Goal: Communication & Community: Share content

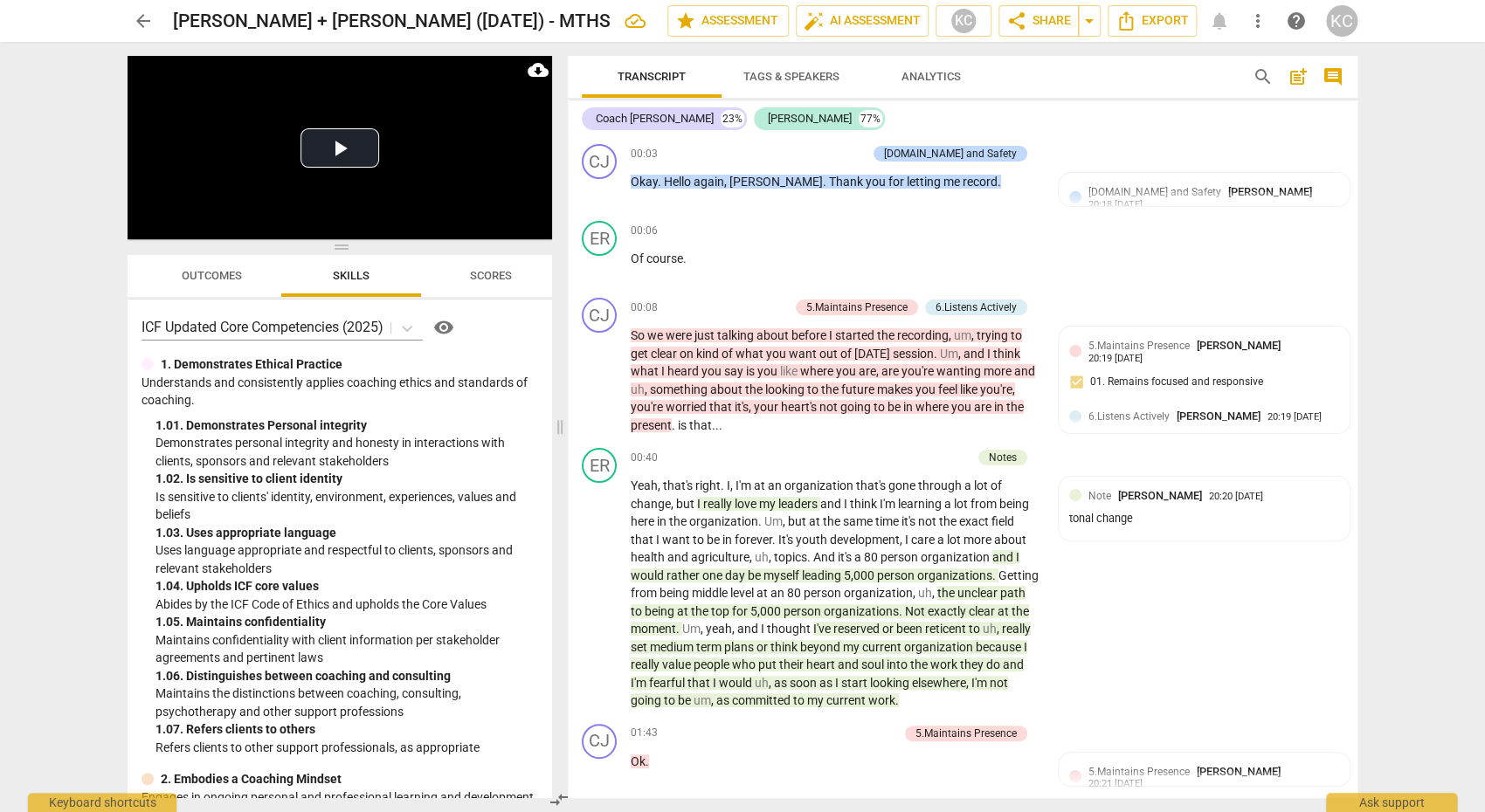
scroll to position [10129, 0]
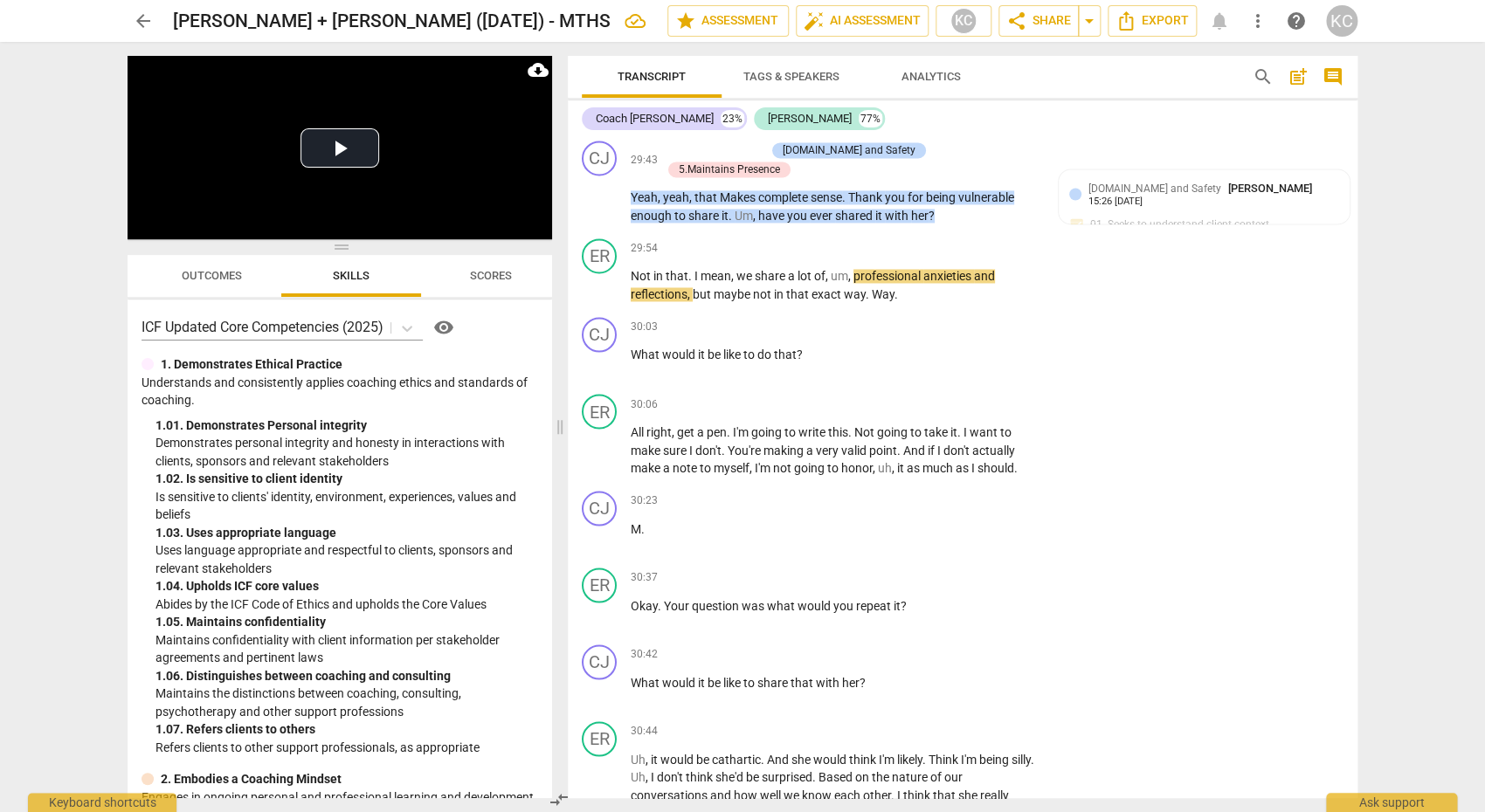
click at [133, 31] on span "arrow_back" at bounding box center [143, 21] width 21 height 21
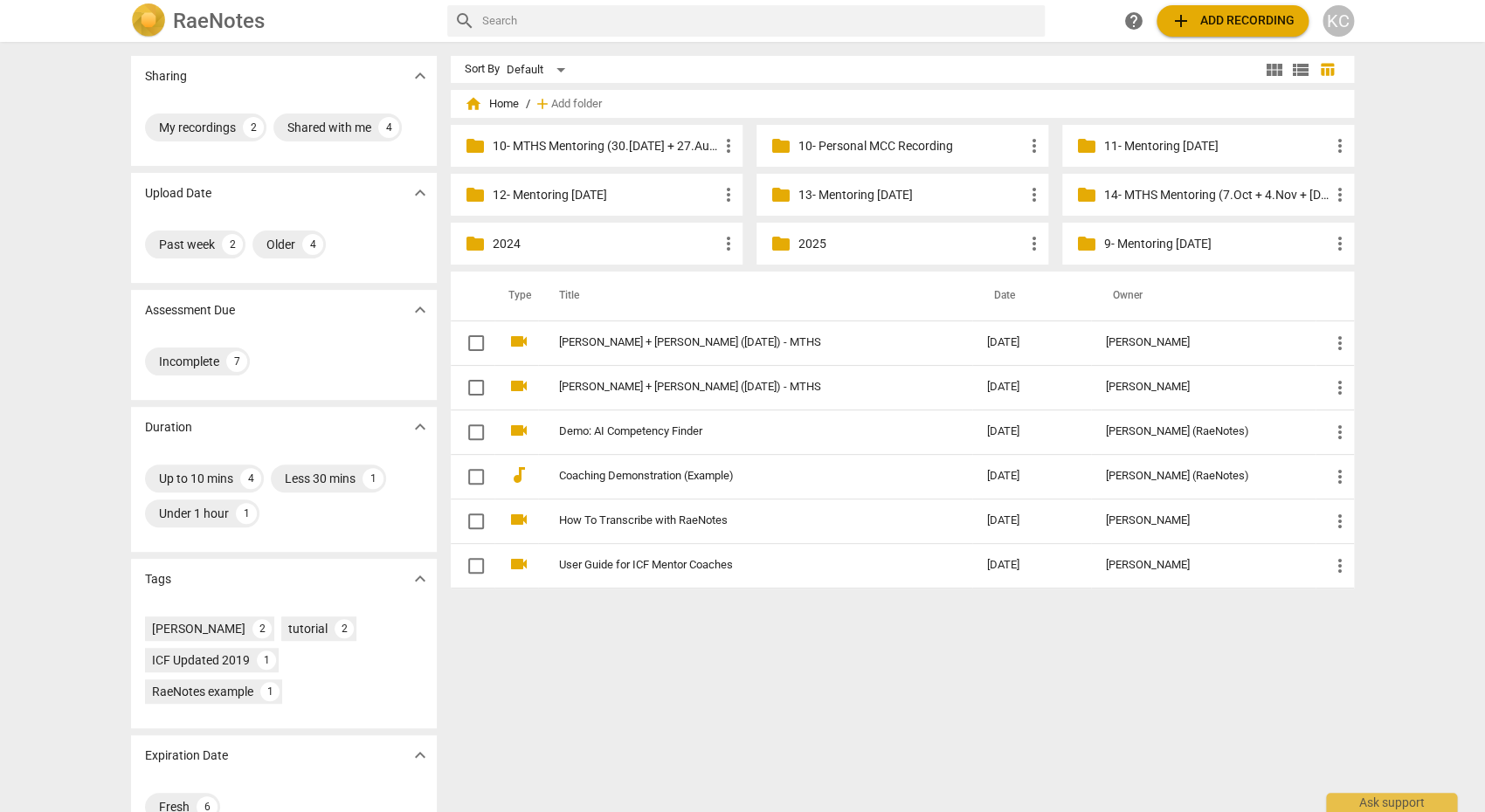
click at [1206, 28] on span "add Add recording" at bounding box center [1232, 21] width 124 height 21
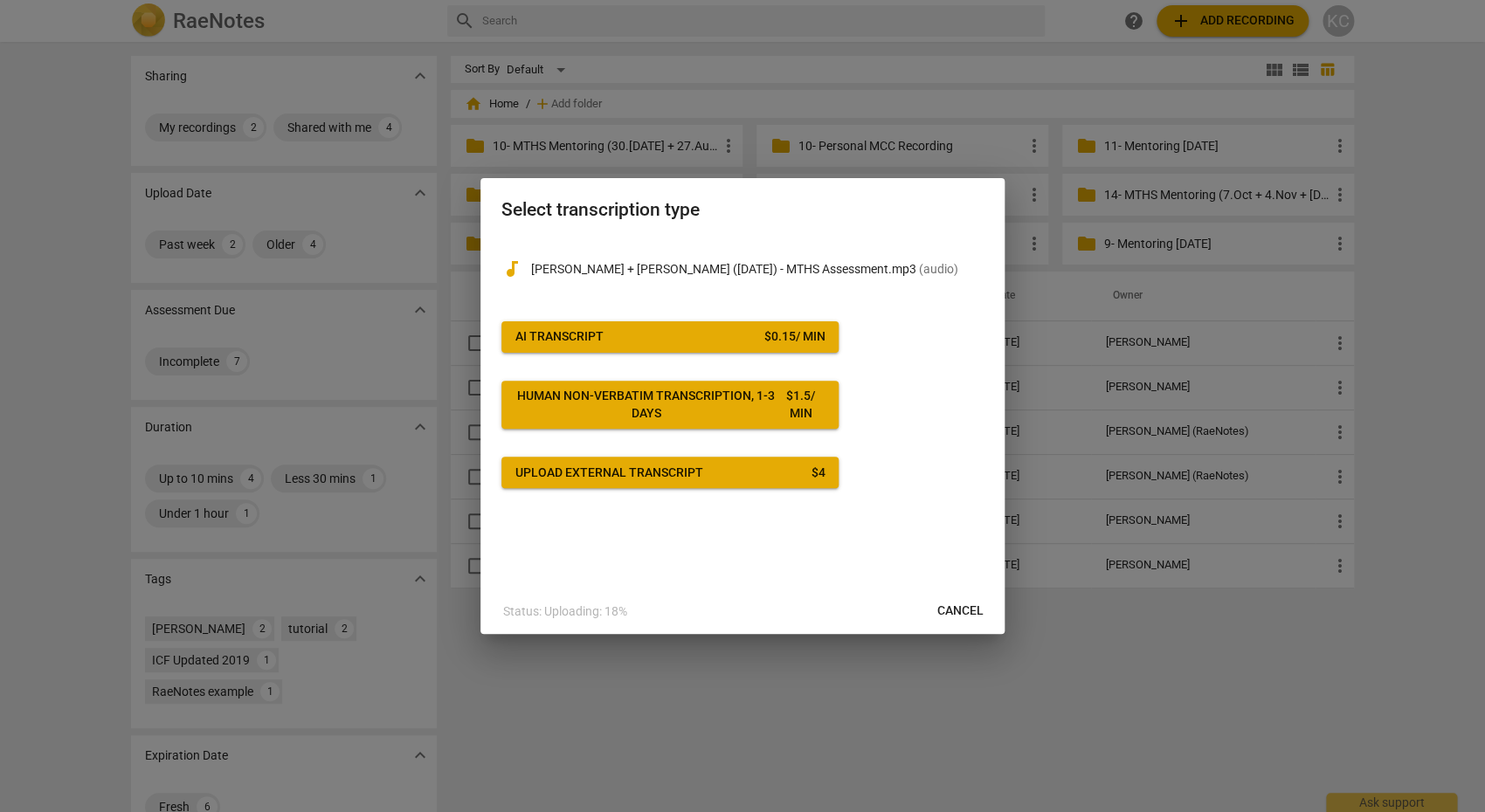
click at [728, 340] on span "AI Transcript $ 0.15 / min" at bounding box center [670, 337] width 309 height 18
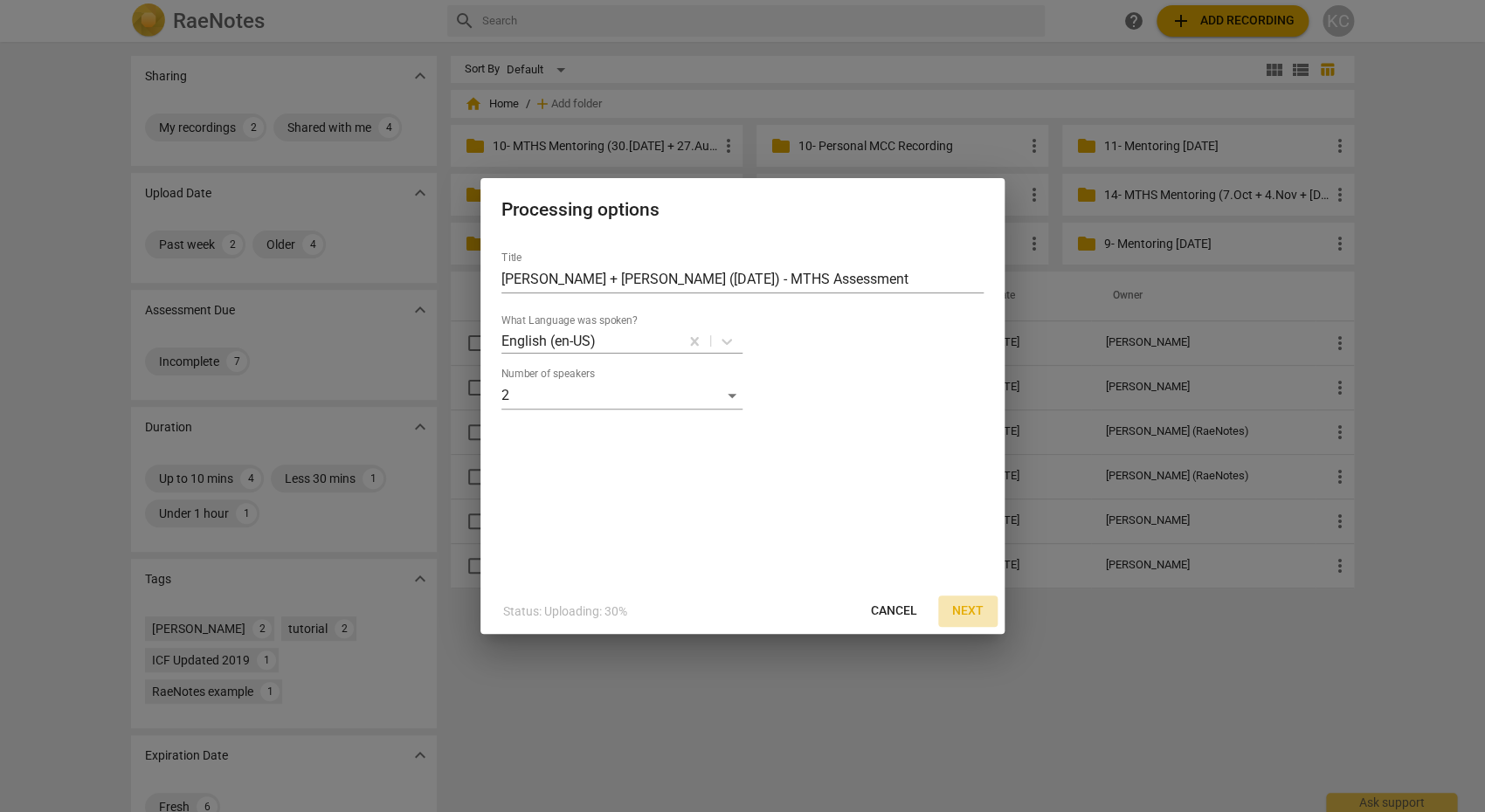
click at [971, 609] on span "Next" at bounding box center [968, 611] width 32 height 18
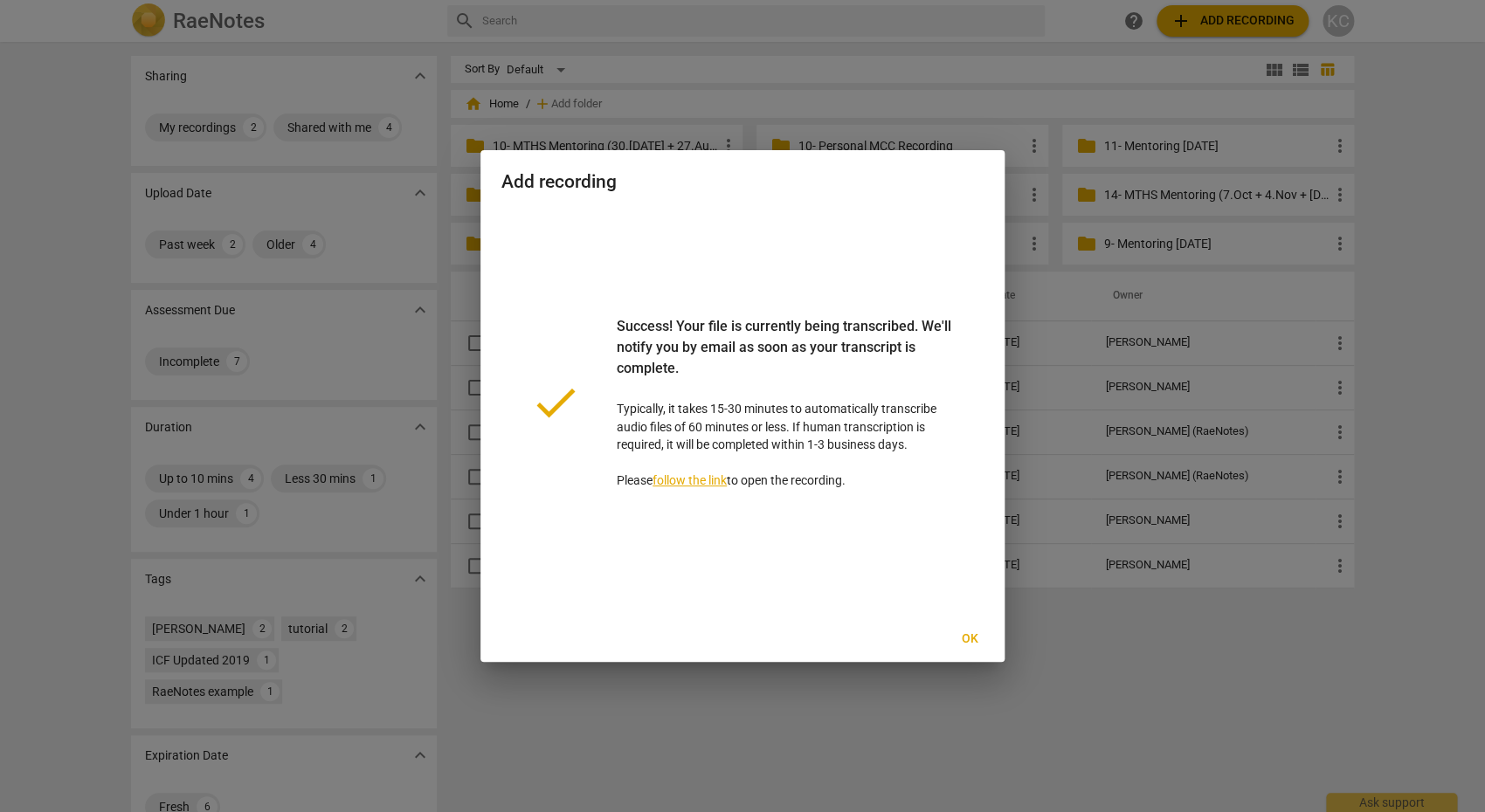
click at [973, 641] on span "Ok" at bounding box center [970, 639] width 28 height 18
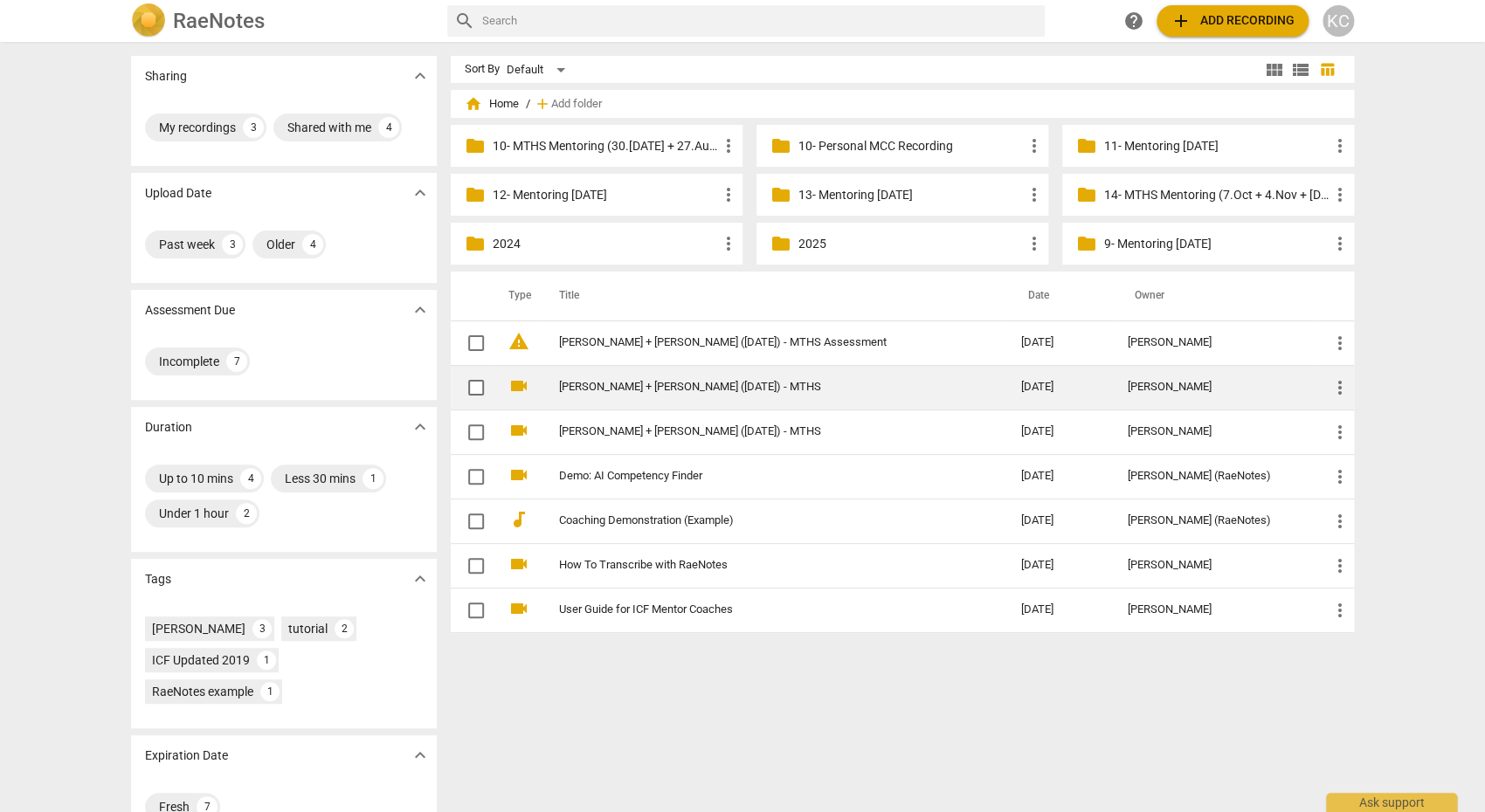
click at [592, 398] on td "[PERSON_NAME] + [PERSON_NAME] ([DATE]) - MTHS" at bounding box center [773, 387] width 468 height 44
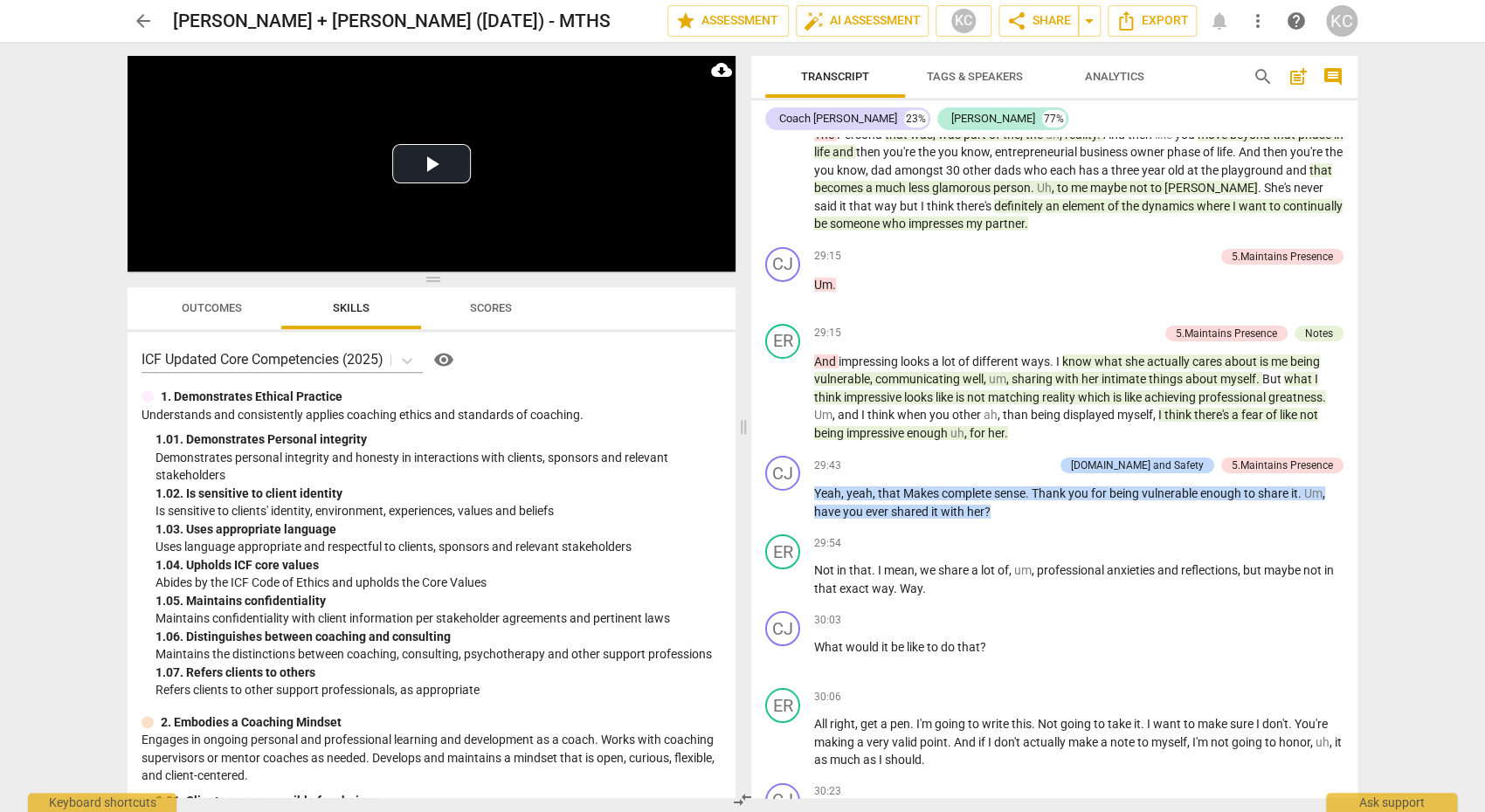
scroll to position [8448, 0]
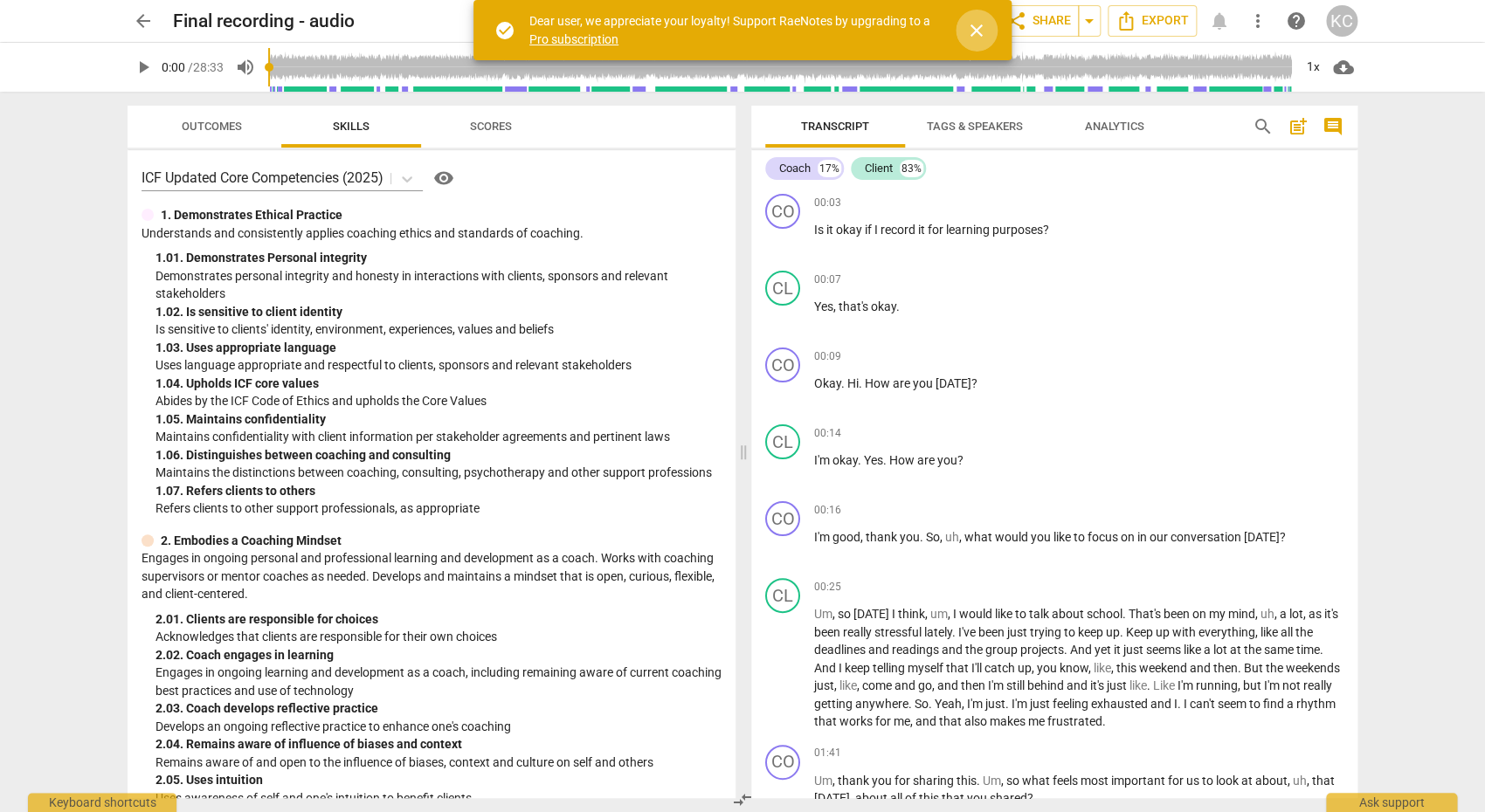
click at [975, 30] on span "close" at bounding box center [977, 31] width 21 height 21
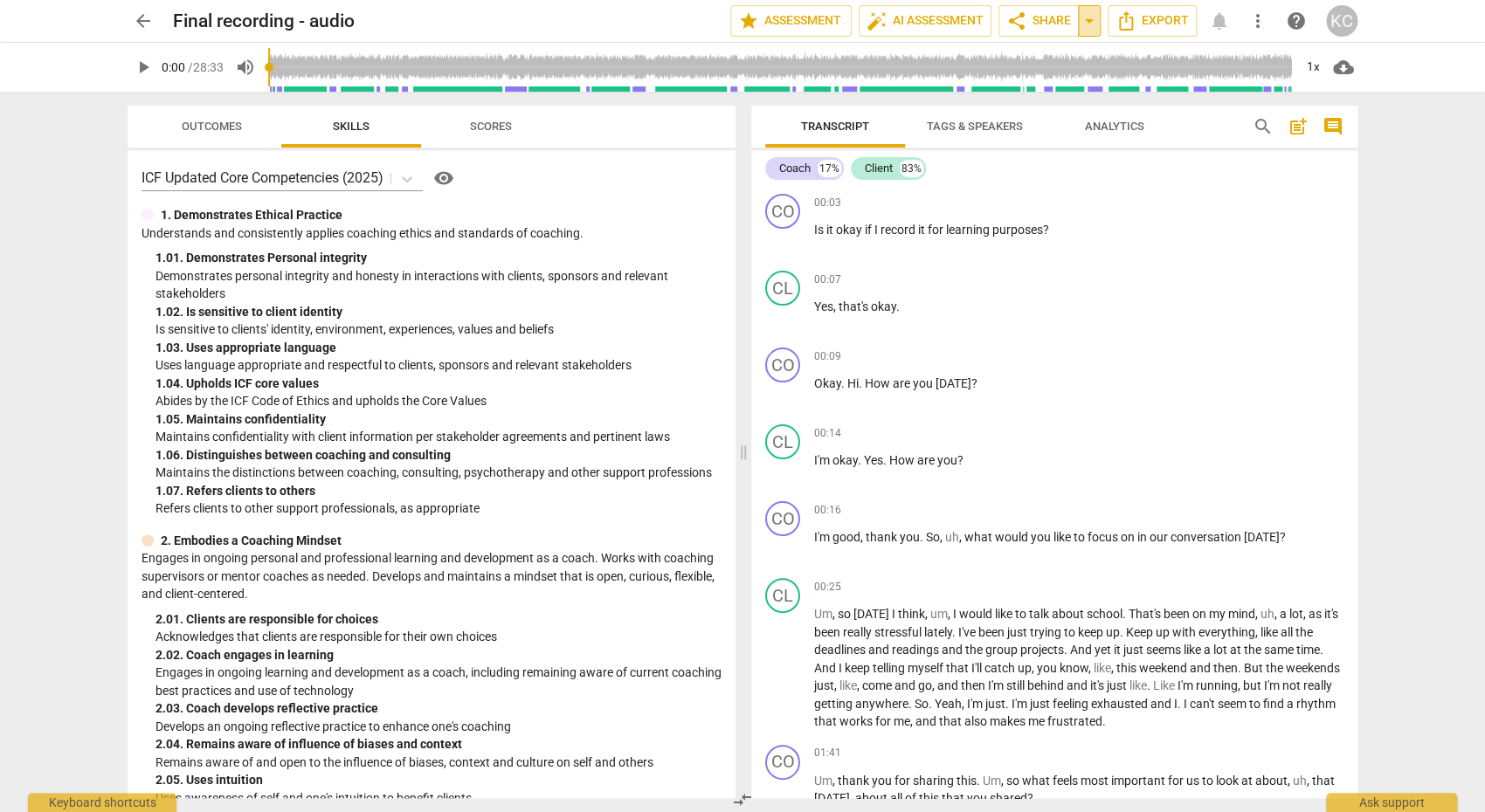
click at [1094, 23] on span "arrow_drop_down" at bounding box center [1089, 21] width 21 height 21
click at [1047, 28] on span "share Share" at bounding box center [1038, 21] width 65 height 21
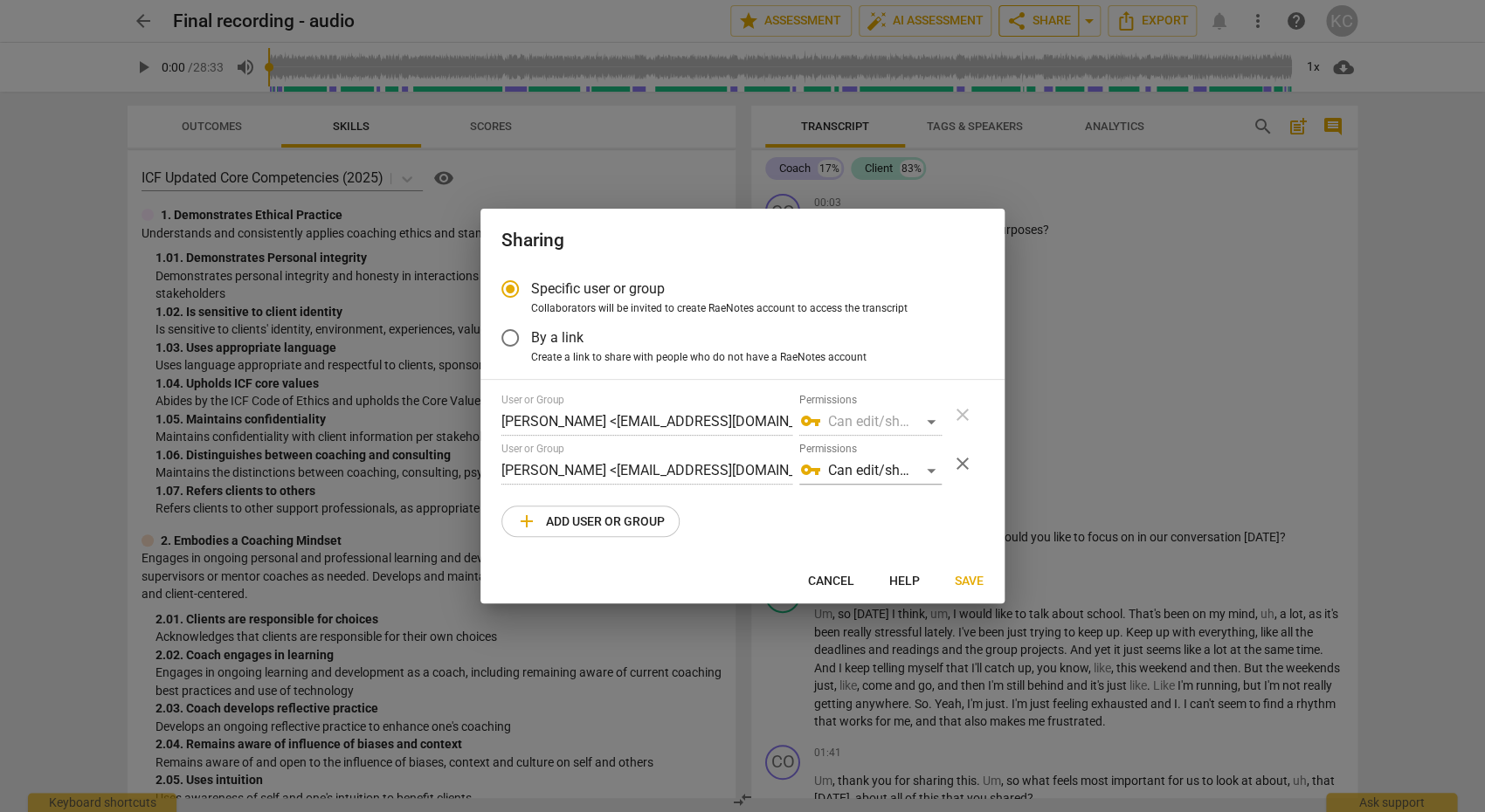
radio input "false"
click at [506, 338] on input "By a link" at bounding box center [509, 338] width 42 height 42
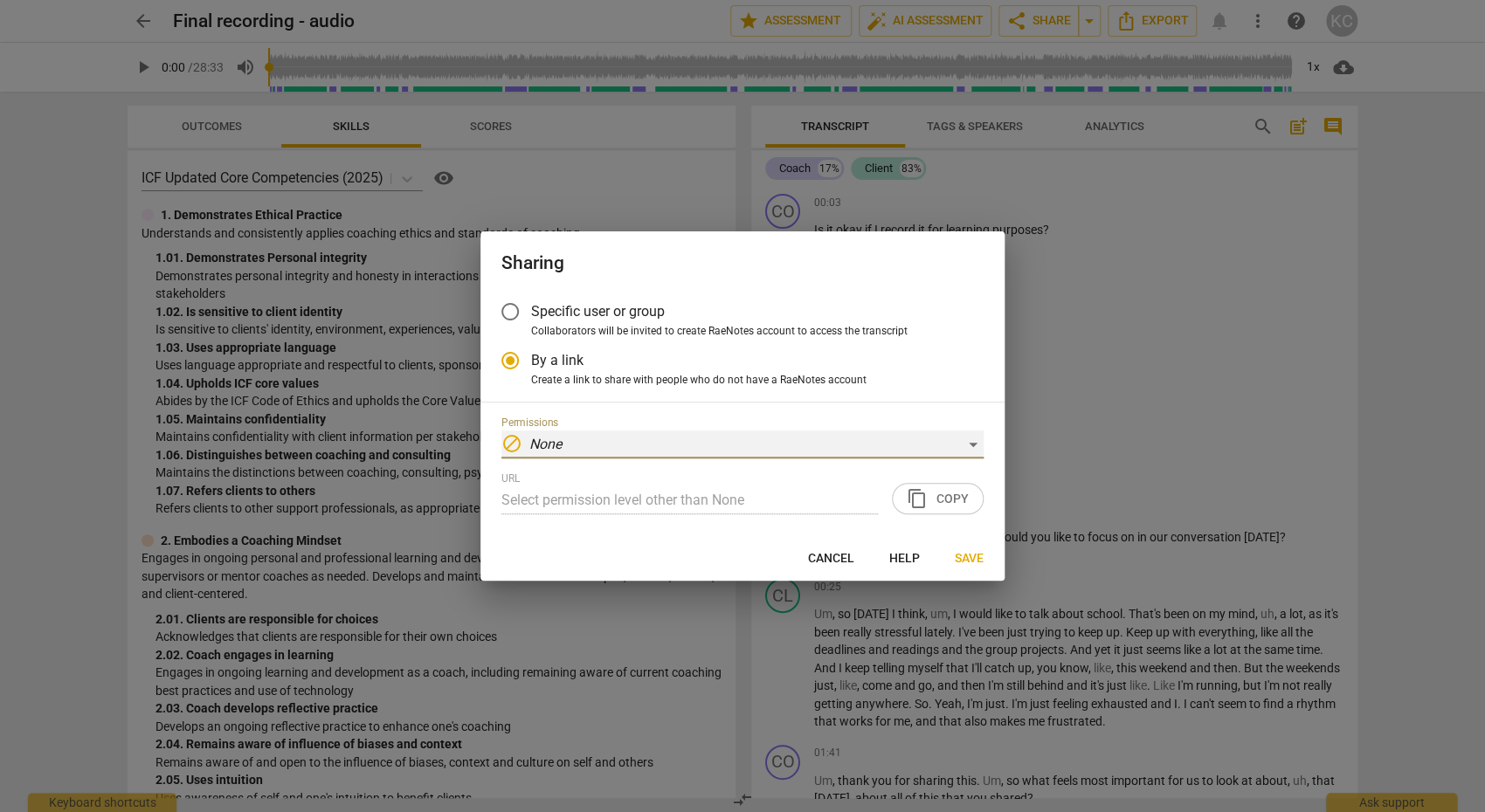
click at [631, 444] on div "block None" at bounding box center [742, 444] width 482 height 28
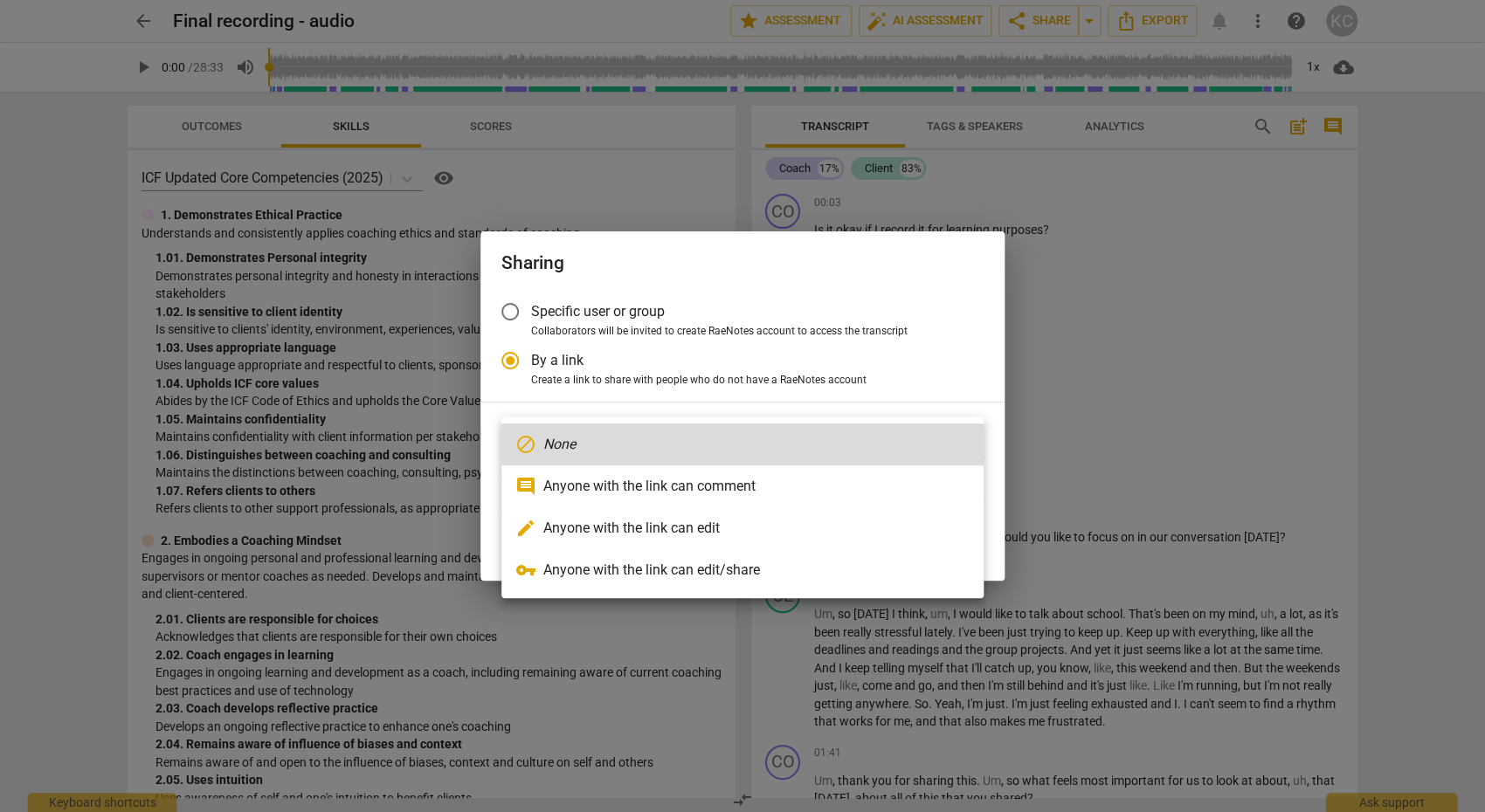
click at [650, 578] on li "vpn_key Anyone with the link can edit/share" at bounding box center [742, 569] width 482 height 42
radio input "false"
type input "https://app.raenotes.com/meeting/db3f4e605c4b42e9ab4090bc9d564324"
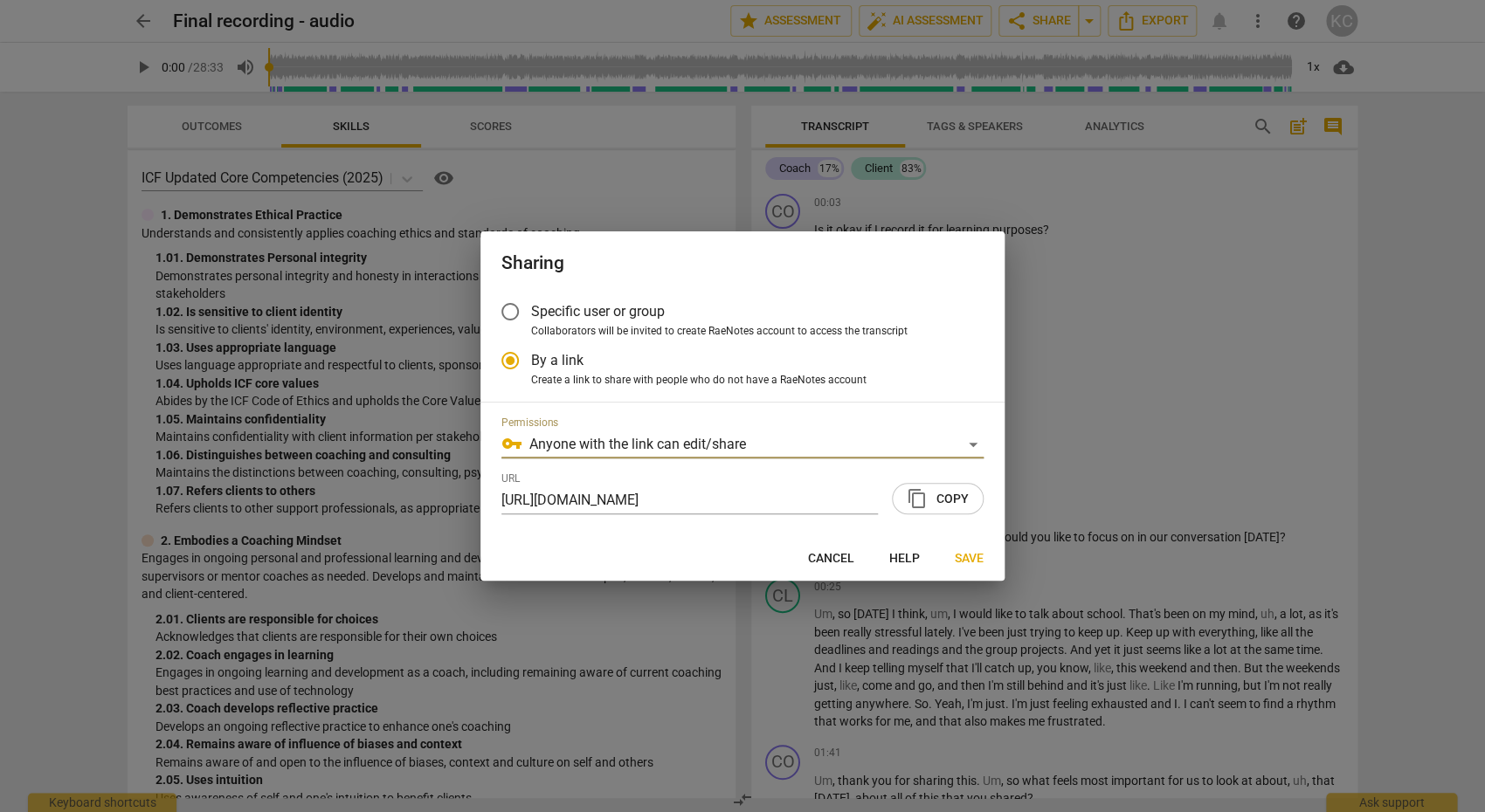
click at [942, 497] on span "content_copy Copy" at bounding box center [938, 498] width 62 height 21
click at [971, 563] on span "Save" at bounding box center [969, 558] width 29 height 18
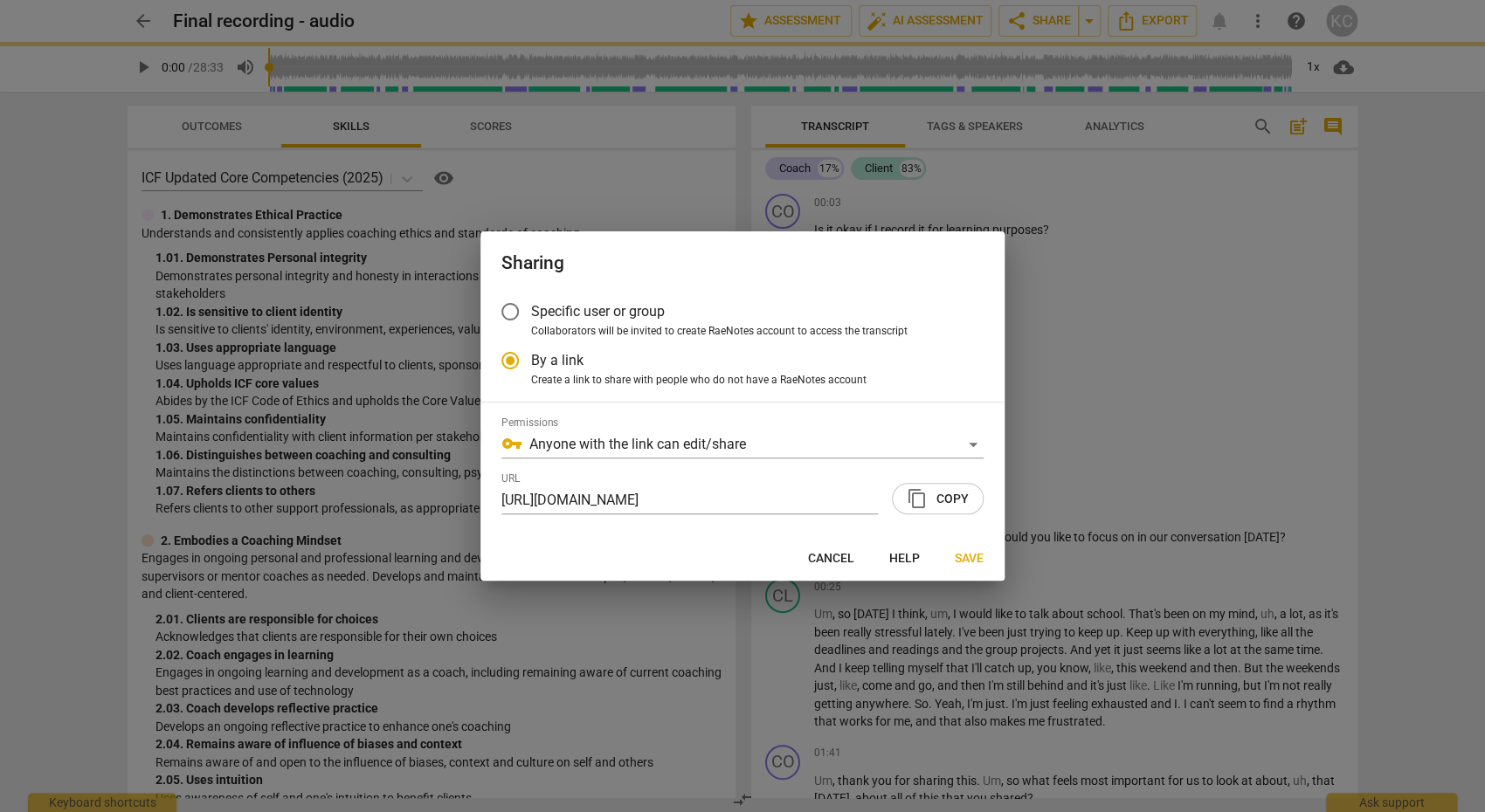
radio input "false"
